Goal: Information Seeking & Learning: Check status

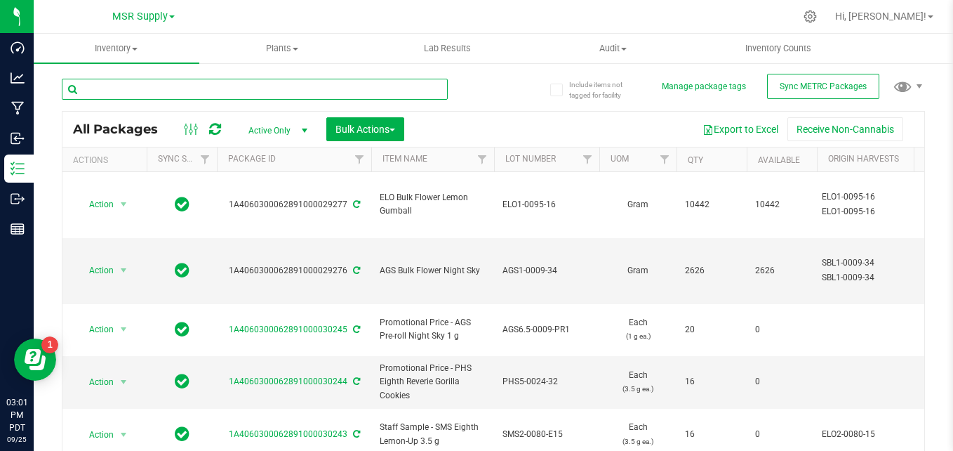
click at [239, 93] on input "text" at bounding box center [255, 89] width 386 height 21
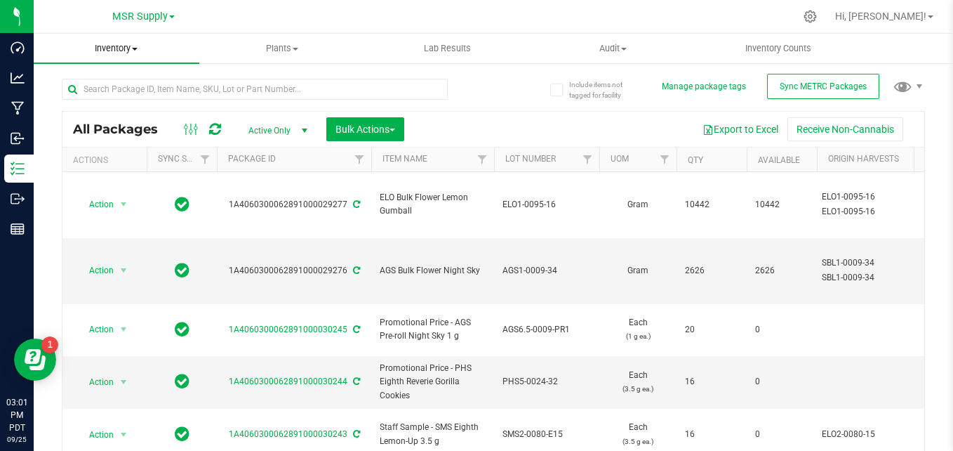
click at [104, 52] on span "Inventory" at bounding box center [117, 48] width 166 height 13
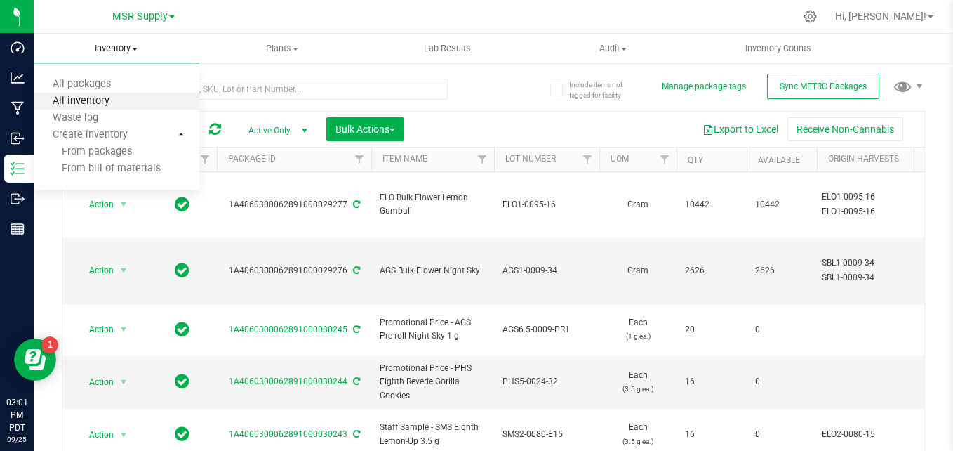
click at [114, 105] on span "All inventory" at bounding box center [81, 101] width 95 height 12
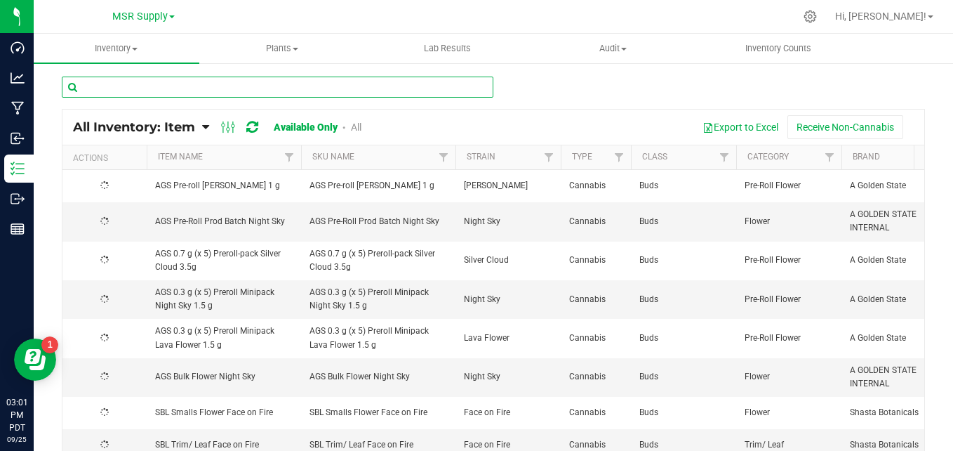
click at [399, 88] on input "text" at bounding box center [278, 87] width 432 height 21
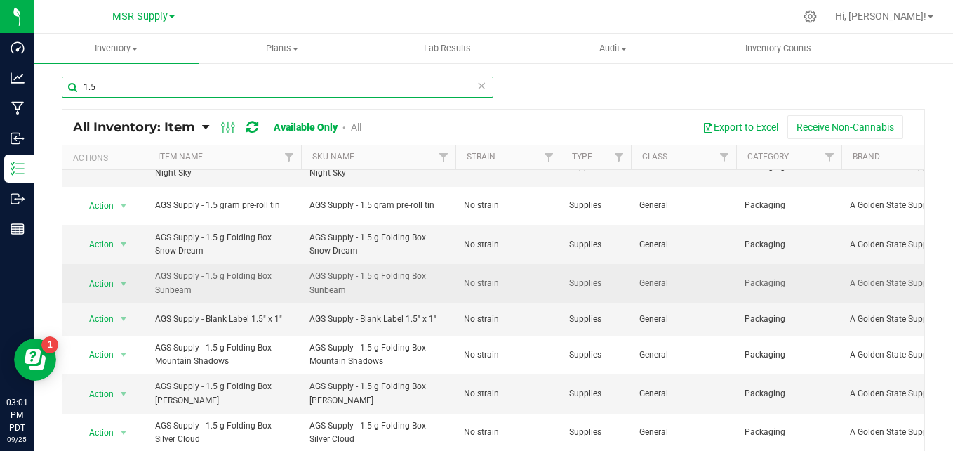
scroll to position [140, 0]
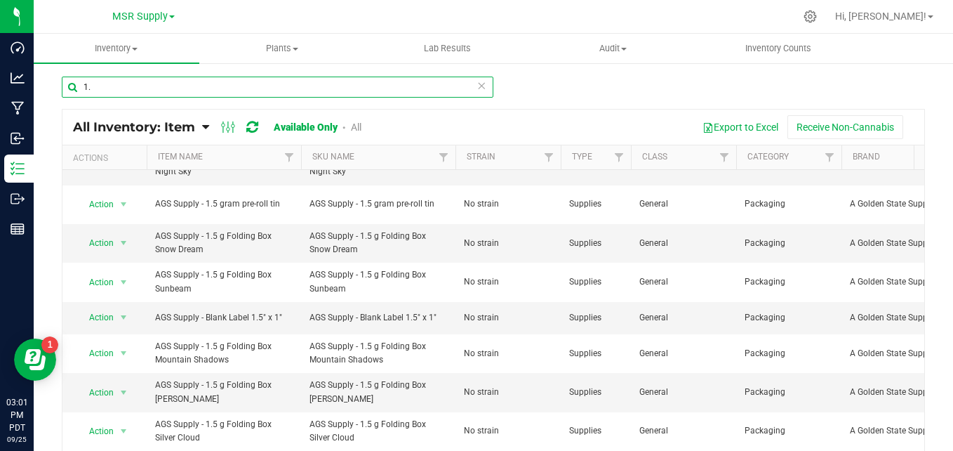
type input "1"
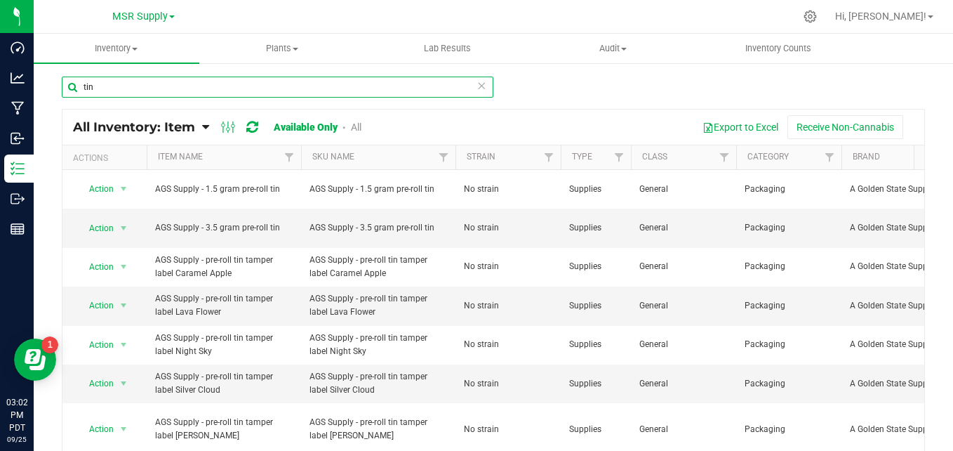
type input "tin"
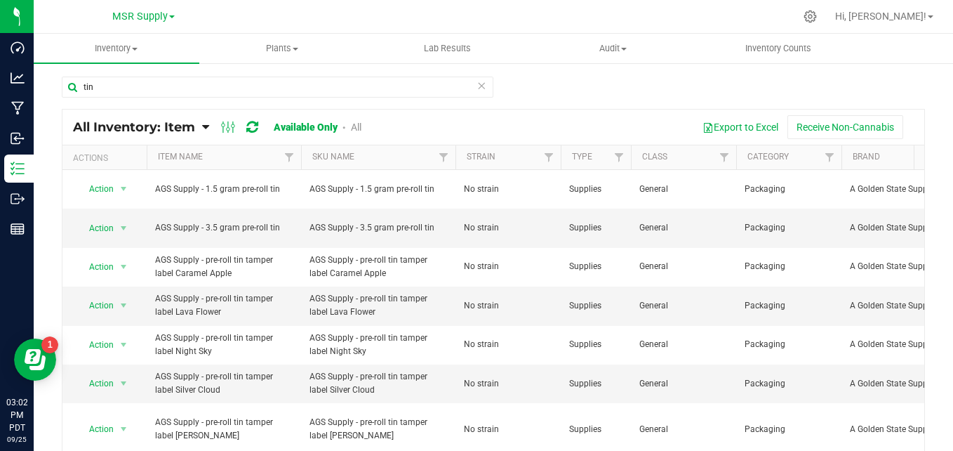
click at [478, 86] on icon at bounding box center [482, 85] width 10 height 17
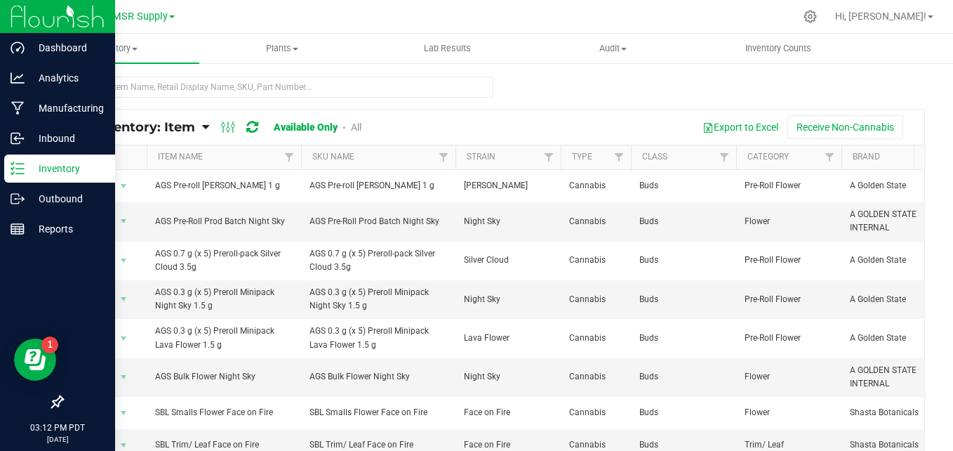
click at [18, 166] on icon at bounding box center [18, 168] width 14 height 14
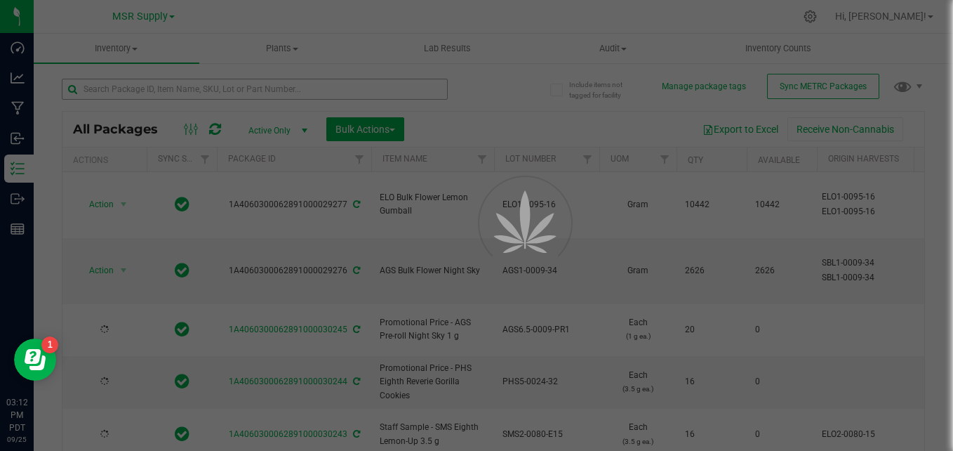
click at [333, 94] on div at bounding box center [476, 225] width 953 height 451
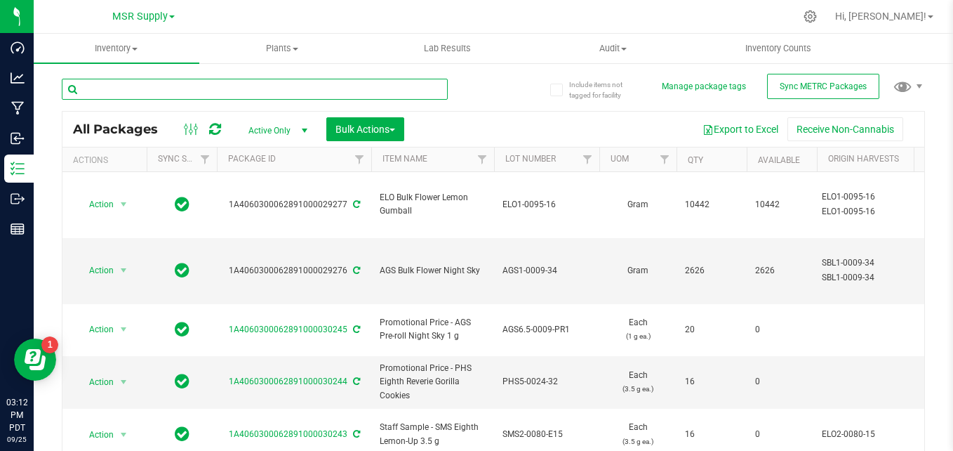
click at [323, 91] on input "text" at bounding box center [255, 89] width 386 height 21
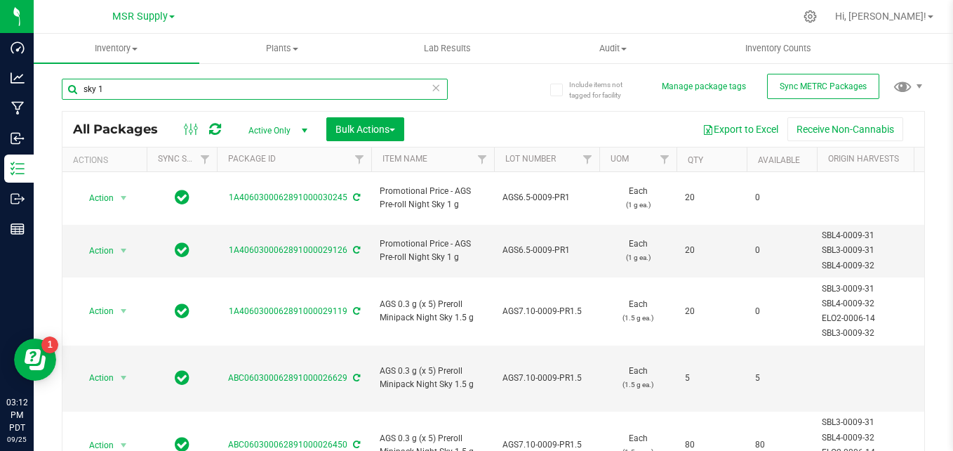
type input "sky 1"
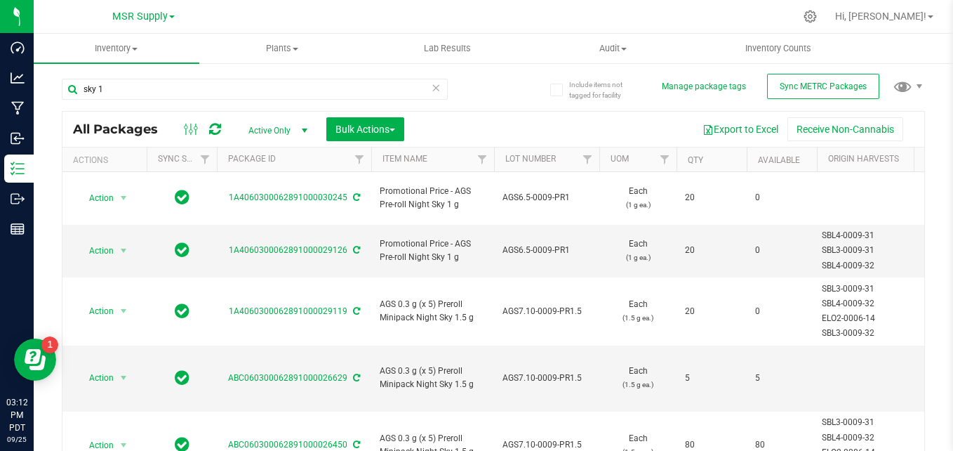
click at [432, 87] on icon at bounding box center [436, 87] width 10 height 17
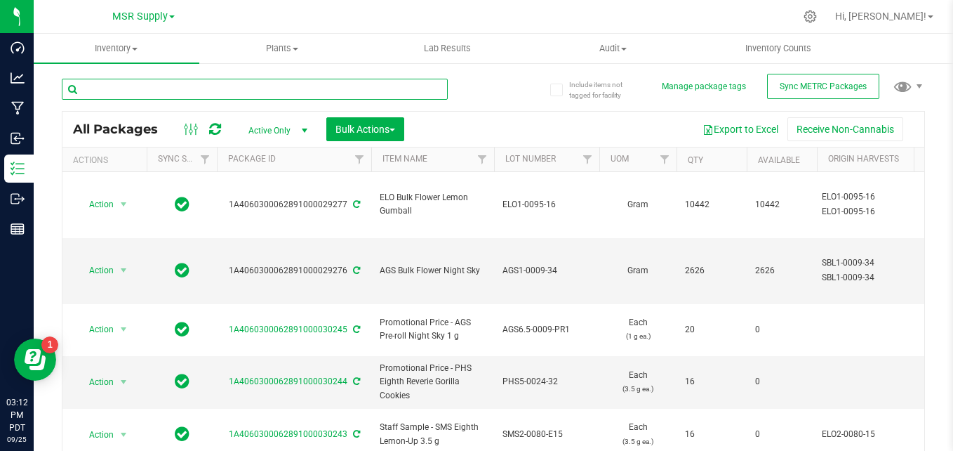
click at [396, 86] on input "text" at bounding box center [255, 89] width 386 height 21
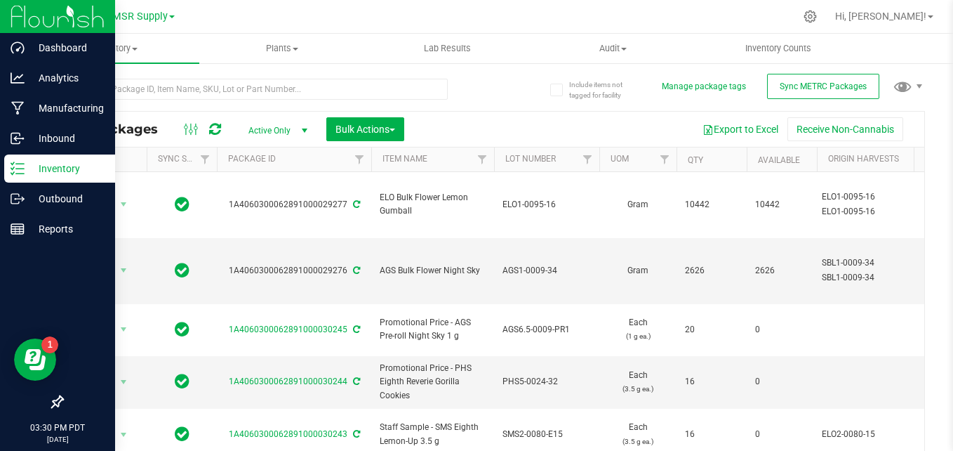
click at [27, 168] on p "Inventory" at bounding box center [67, 168] width 84 height 17
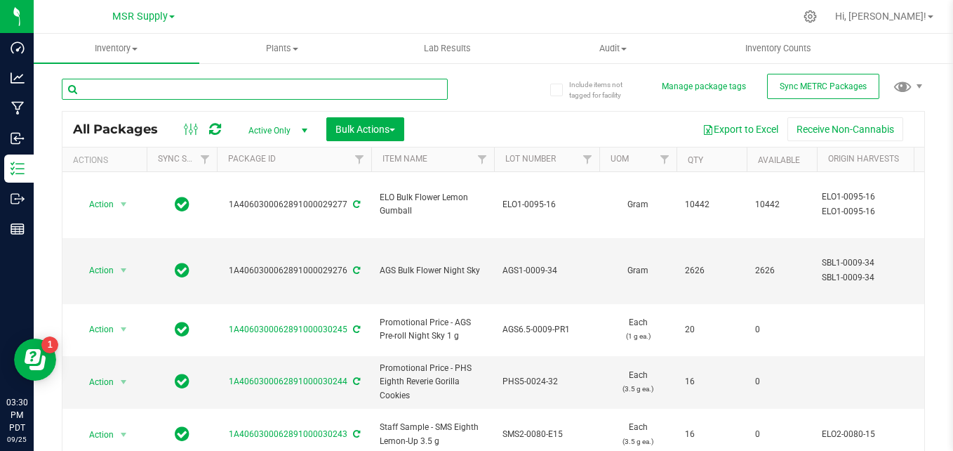
paste input "SBL1-0099-34"
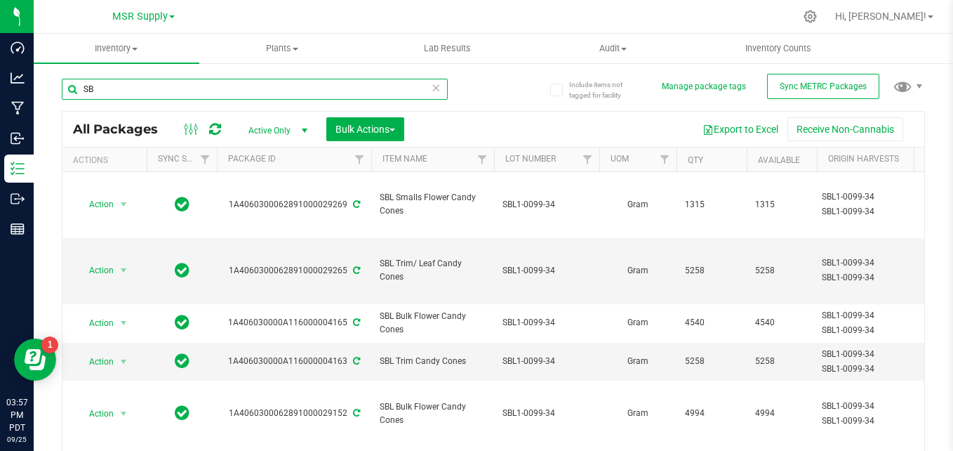
type input "S"
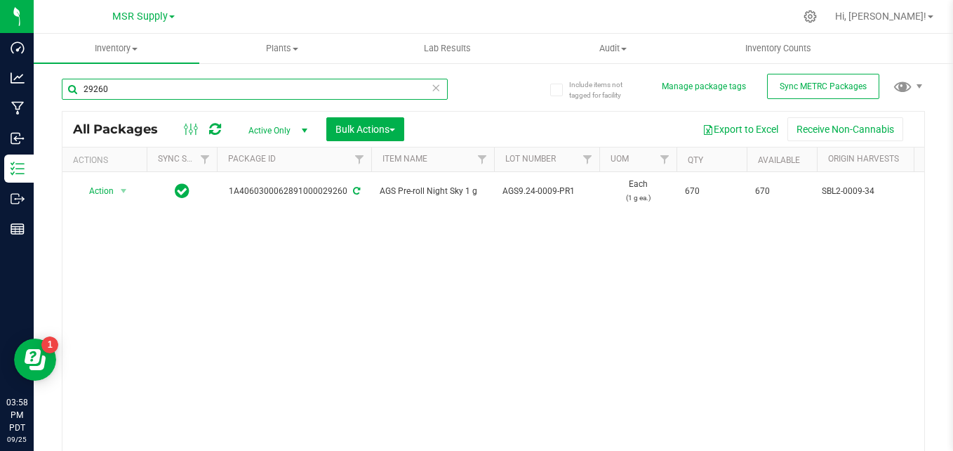
type input "29260"
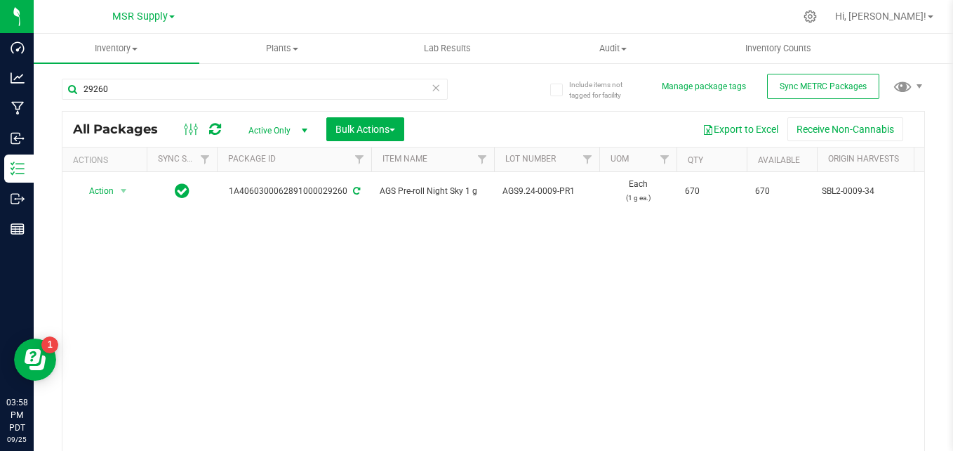
click at [432, 88] on icon at bounding box center [436, 87] width 10 height 17
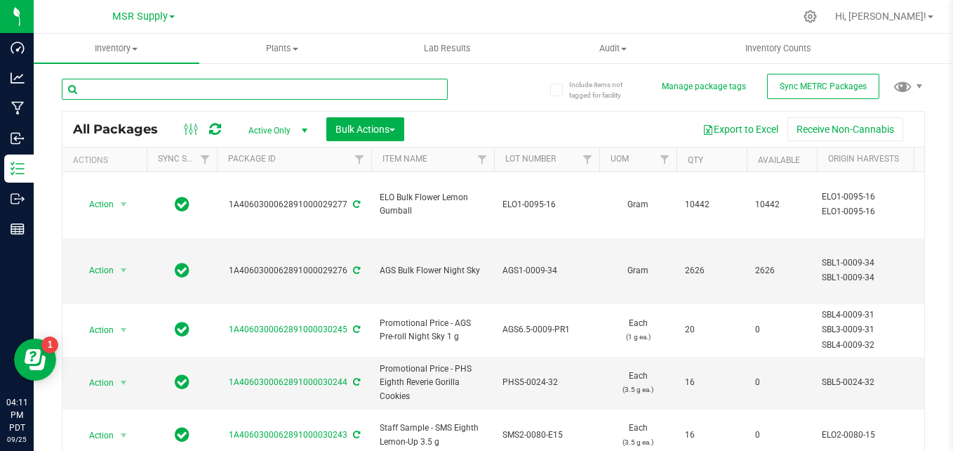
click at [270, 87] on input "text" at bounding box center [255, 89] width 386 height 21
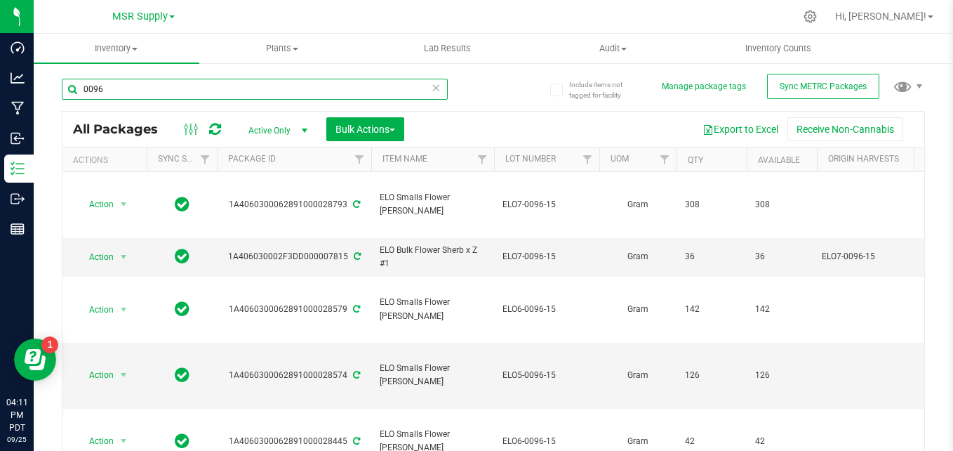
type input "0096"
